Goal: Task Accomplishment & Management: Use online tool/utility

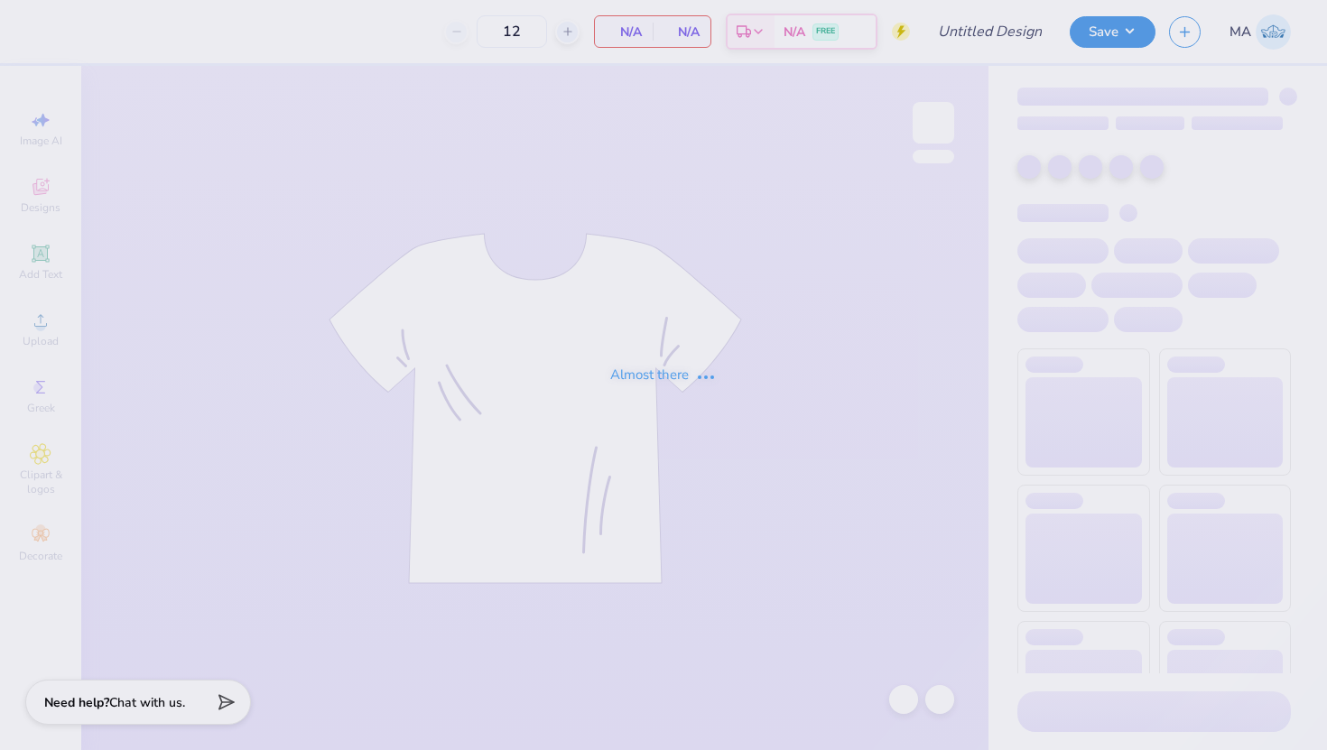
type input "Comfort Colors"
type input "3"
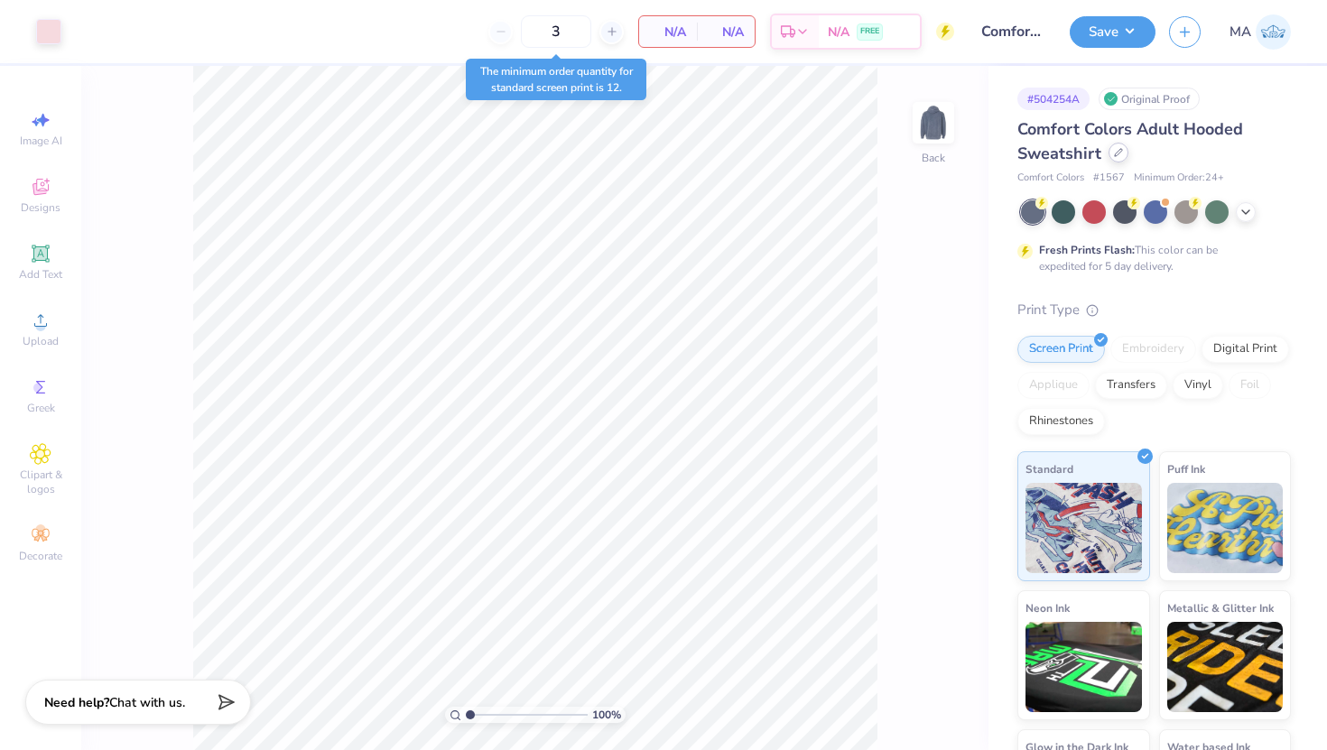
click at [1117, 153] on icon at bounding box center [1118, 152] width 7 height 7
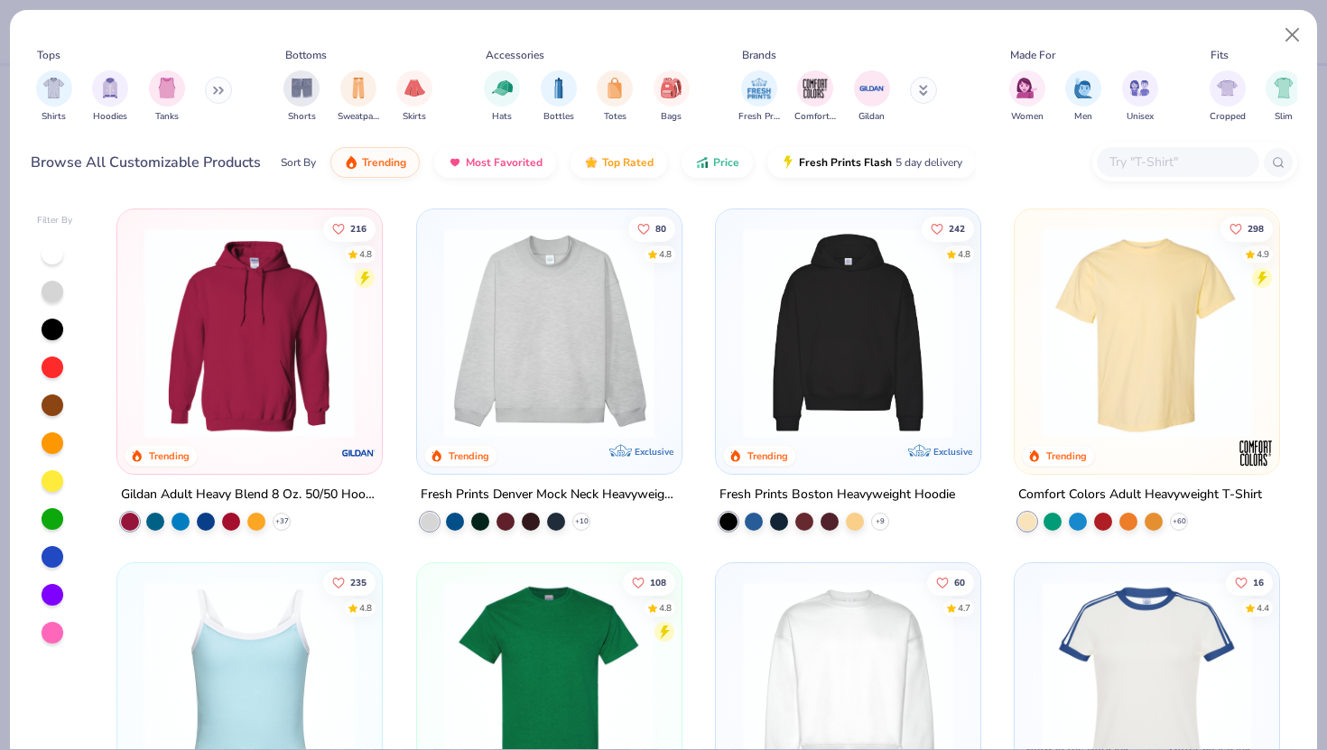
click at [1163, 167] on input "text" at bounding box center [1177, 162] width 139 height 21
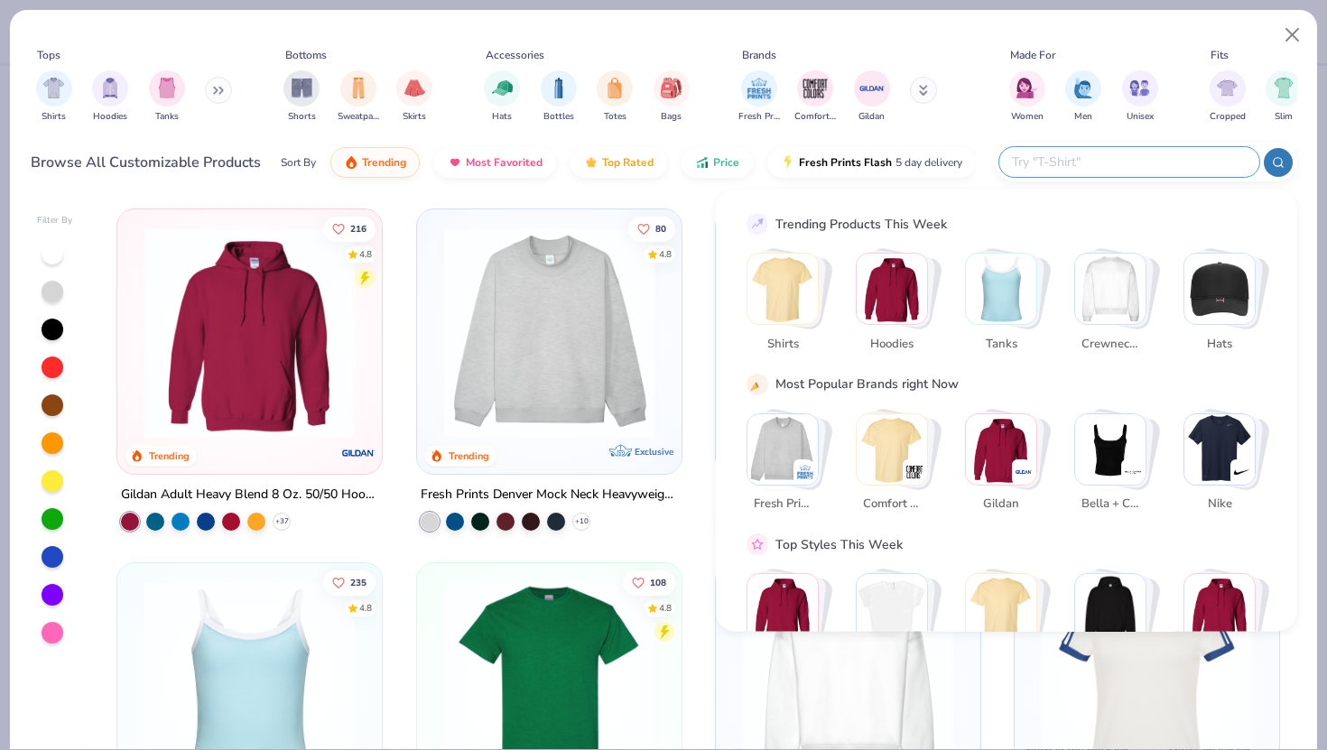
type input "h"
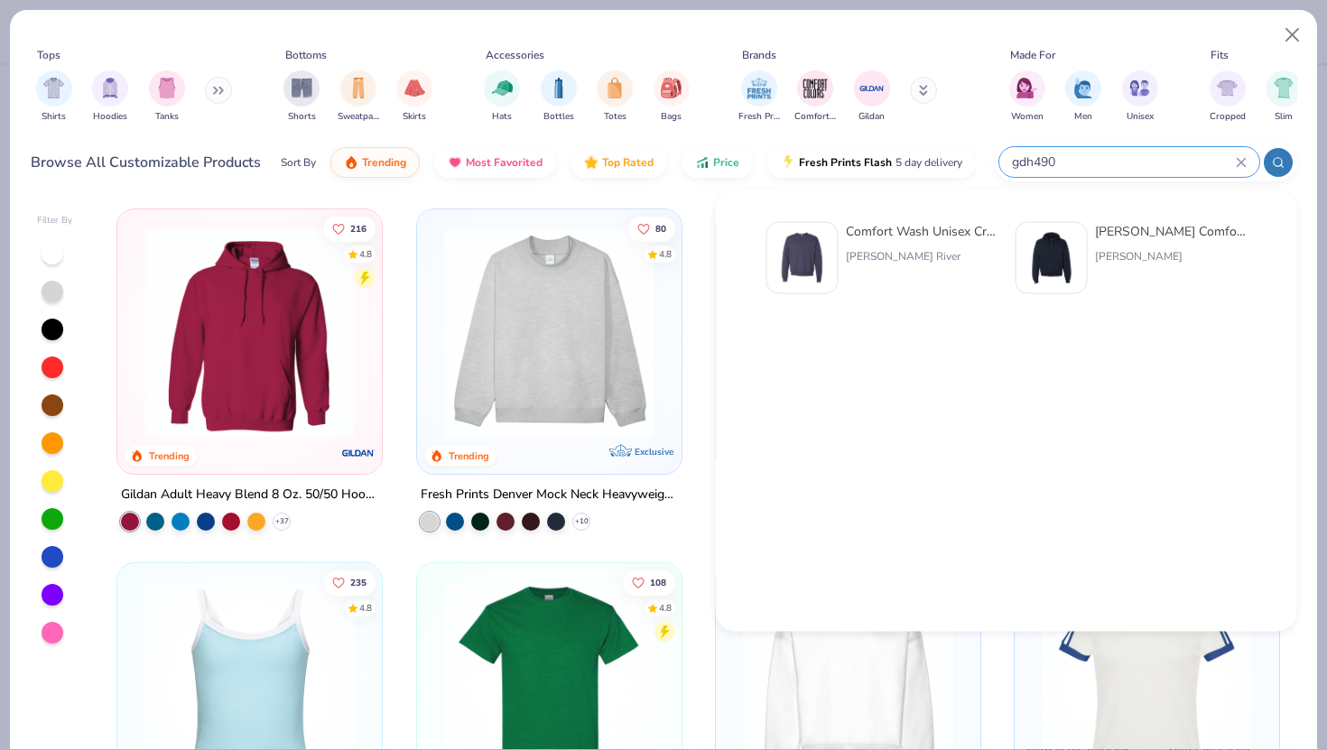
type input "gdh490"
click at [1149, 233] on div "[PERSON_NAME] Comfortwash Unisex 7.2 Oz. 80/20 Pullover Hood Sweatshirt" at bounding box center [1171, 231] width 152 height 19
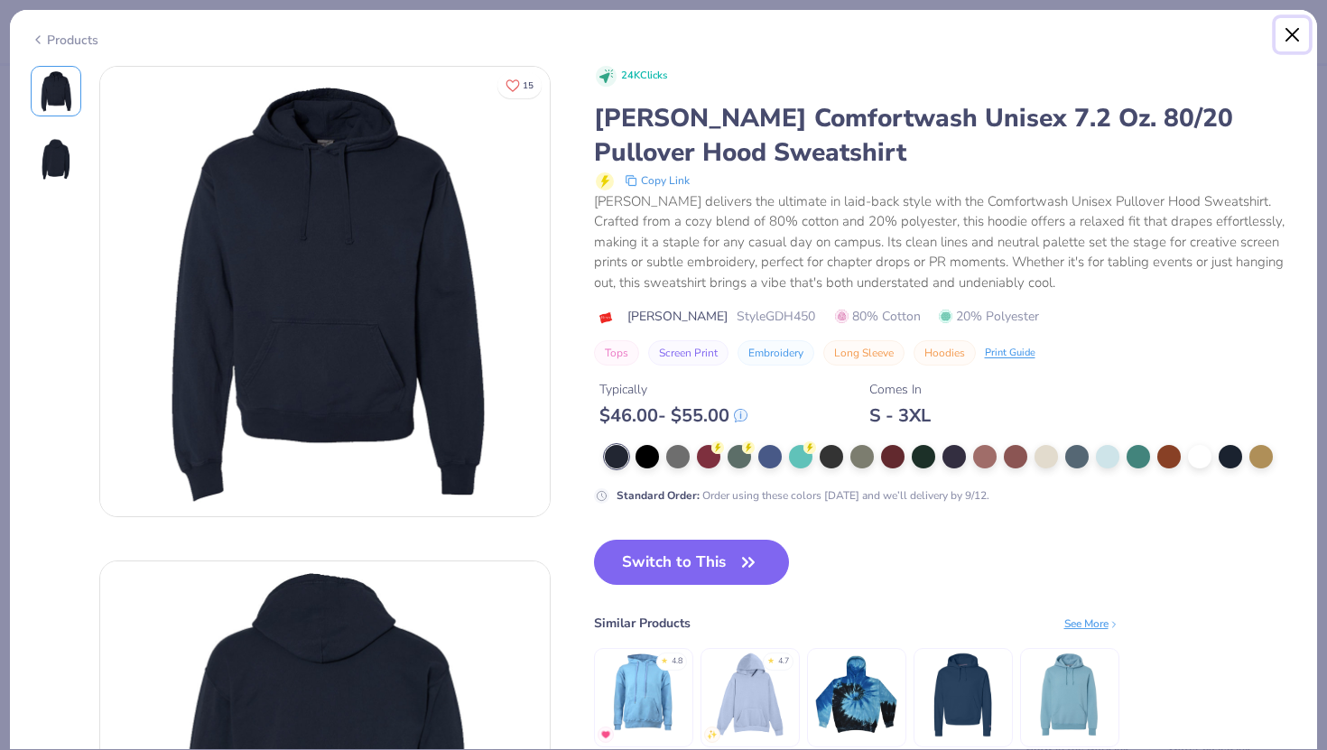
click at [1294, 31] on button "Close" at bounding box center [1292, 35] width 34 height 34
